Goal: Task Accomplishment & Management: Complete application form

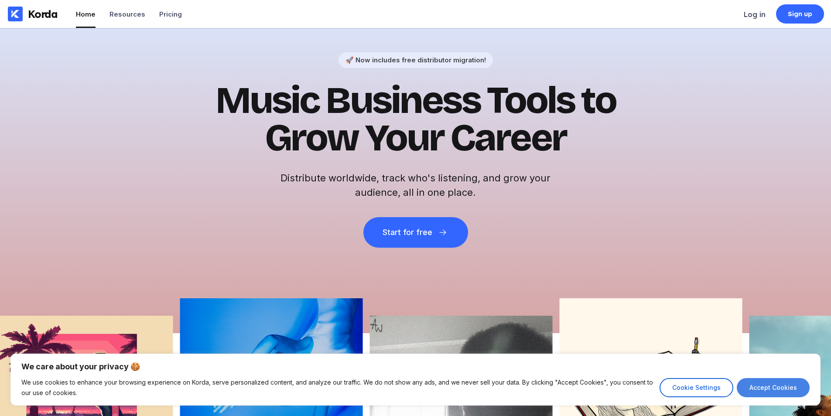
click at [780, 385] on button "Accept Cookies" at bounding box center [773, 387] width 73 height 19
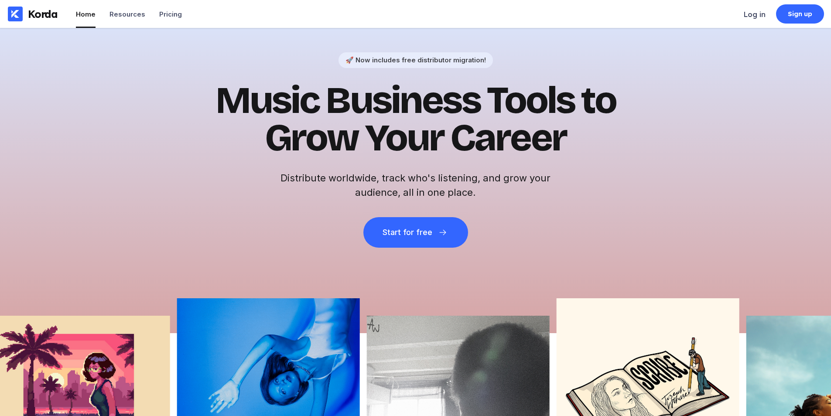
checkbox input "true"
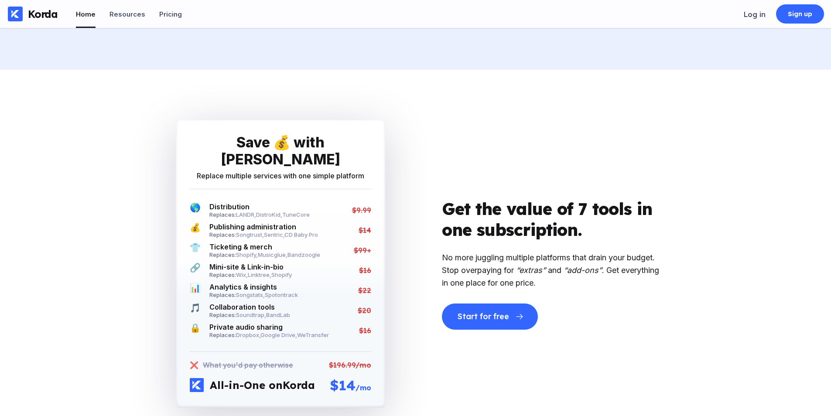
scroll to position [1789, 0]
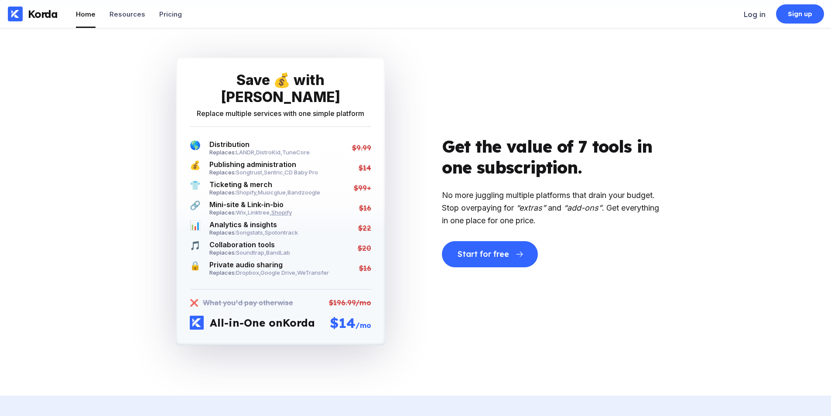
click at [282, 209] on span "Shopify" at bounding box center [281, 212] width 21 height 7
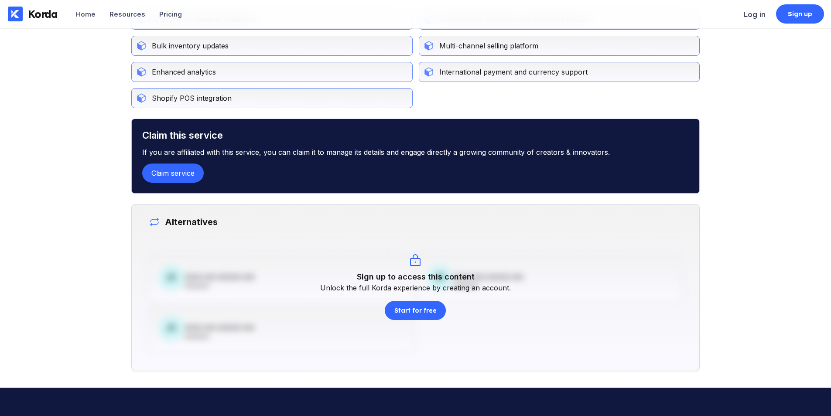
scroll to position [606, 0]
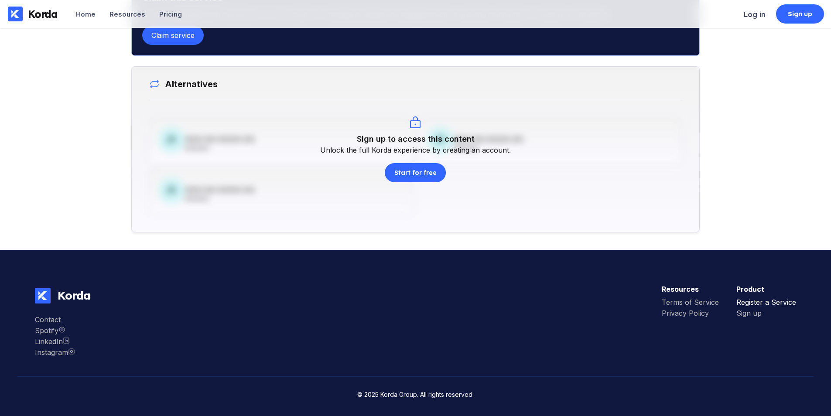
click at [794, 306] on div "Register a Service" at bounding box center [767, 302] width 60 height 9
